Goal: Transaction & Acquisition: Subscribe to service/newsletter

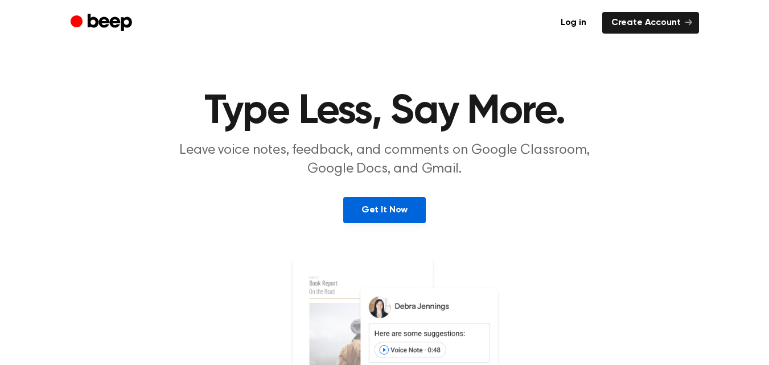
click at [381, 208] on link "Get It Now" at bounding box center [384, 210] width 83 height 26
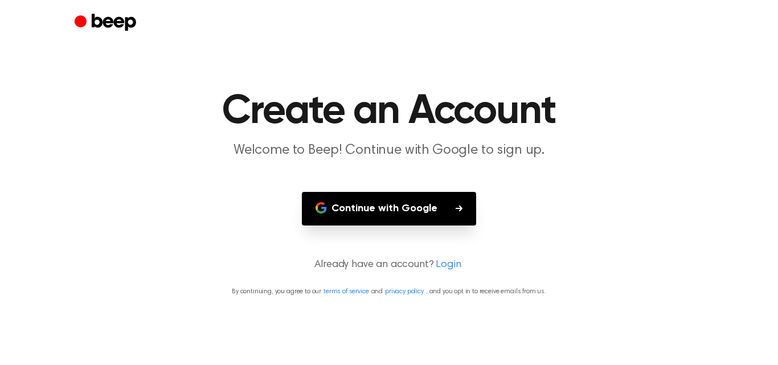
click at [381, 208] on button "Continue with Google" at bounding box center [389, 209] width 174 height 34
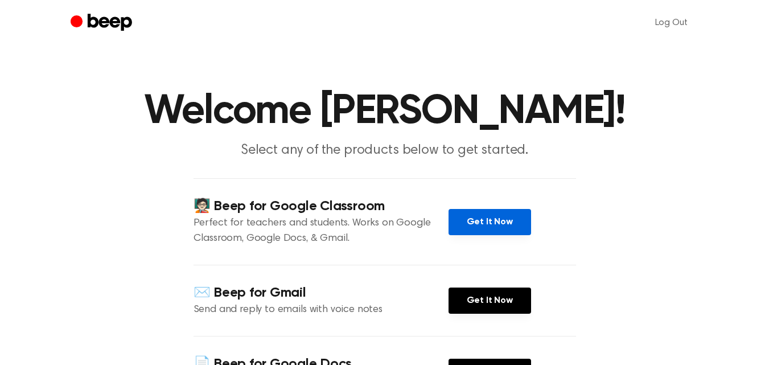
click at [507, 227] on link "Get It Now" at bounding box center [490, 222] width 83 height 26
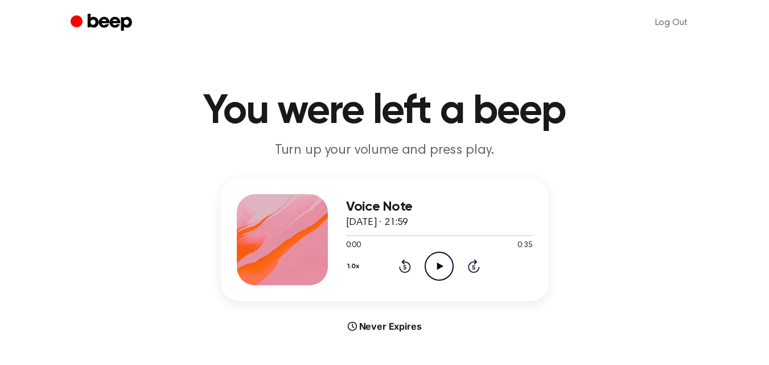
click at [445, 266] on icon "Play Audio" at bounding box center [439, 266] width 29 height 29
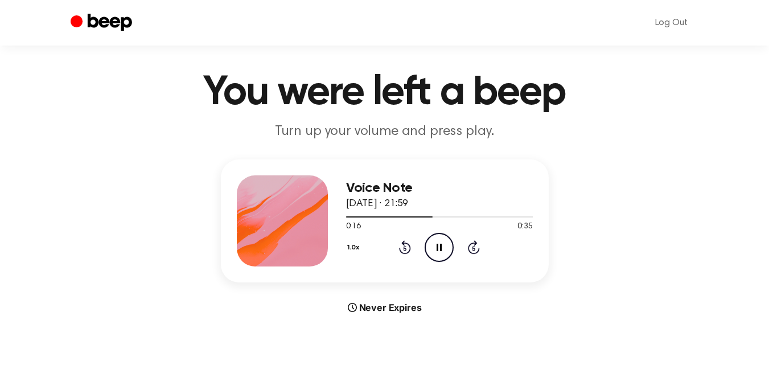
scroll to position [16, 0]
